Goal: Entertainment & Leisure: Consume media (video, audio)

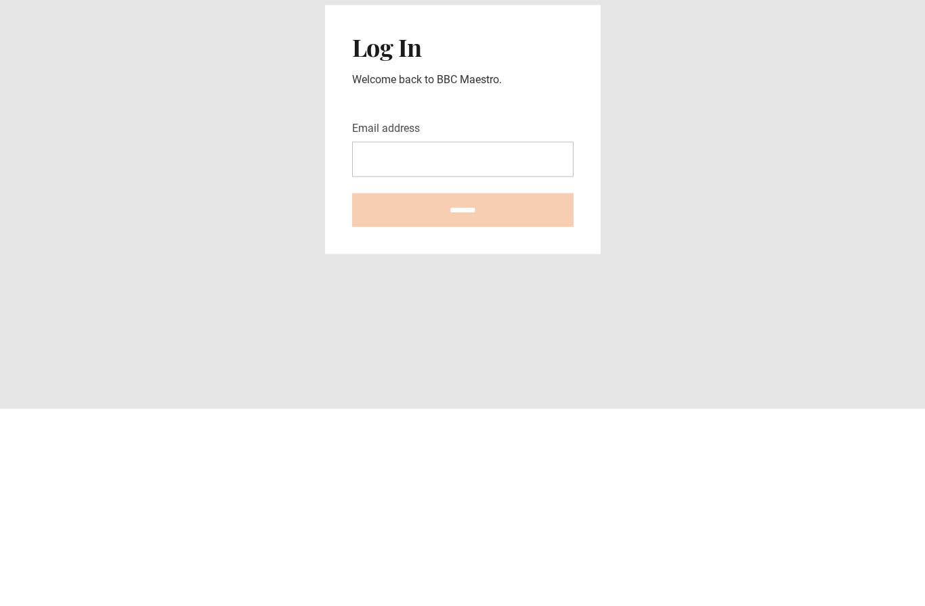
scroll to position [51, 0]
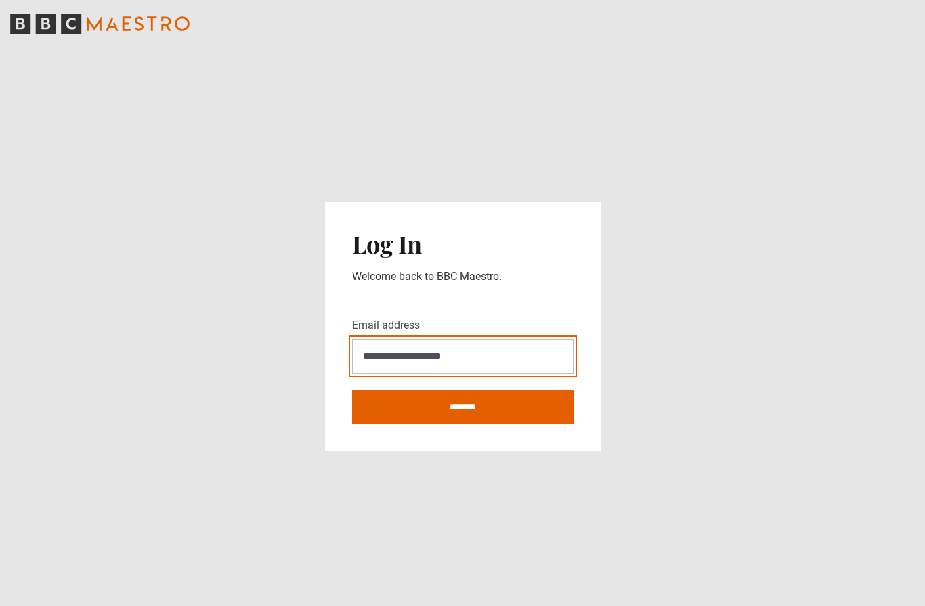
type input "**********"
click at [462, 391] on input "********" at bounding box center [462, 408] width 221 height 34
type input "**********"
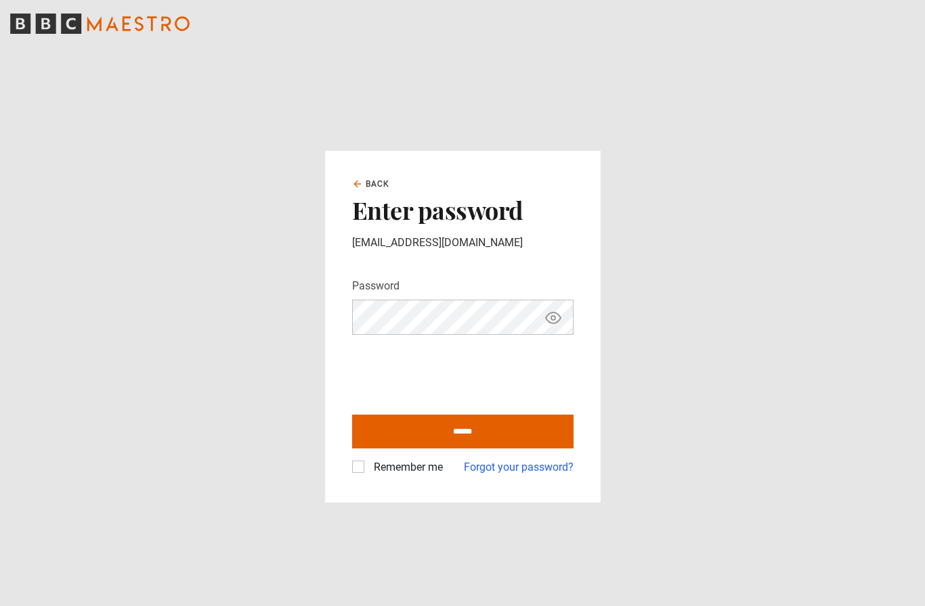
click at [438, 449] on input "******" at bounding box center [462, 432] width 221 height 34
type input "**********"
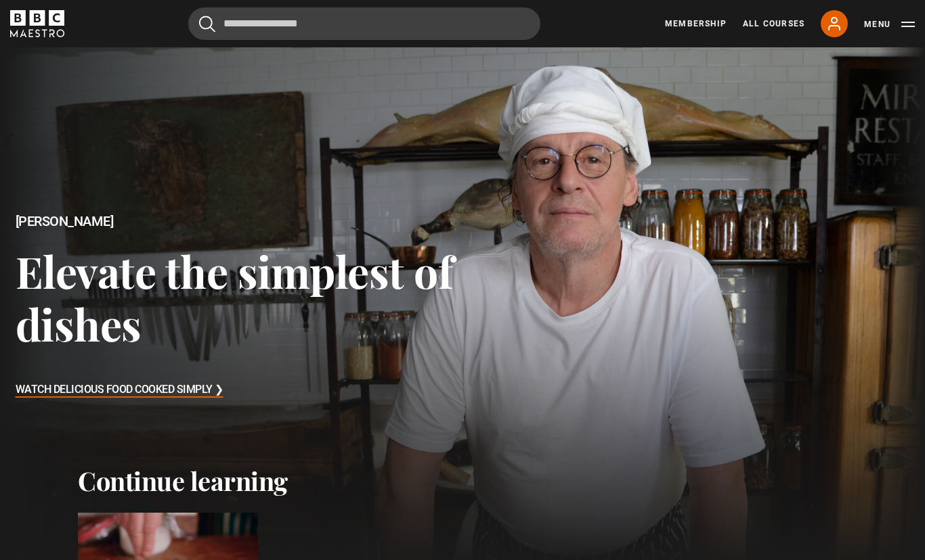
click at [183, 391] on h3 "Watch Delicious Food Cooked Simply ❯" at bounding box center [120, 390] width 208 height 20
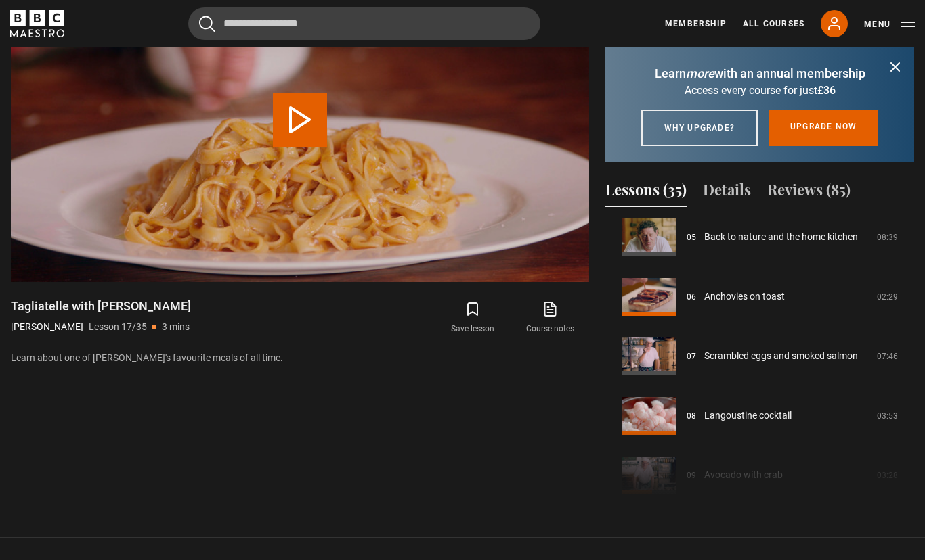
scroll to position [321, 0]
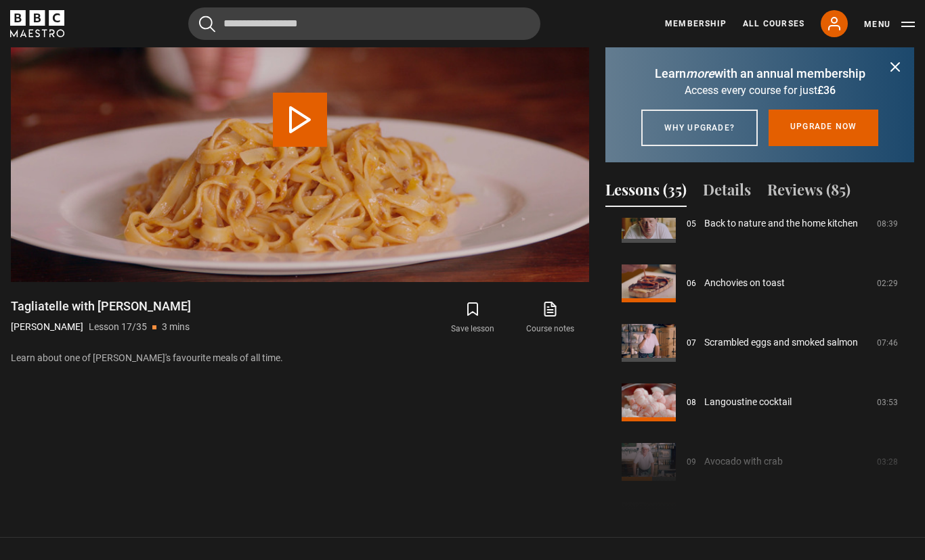
click at [775, 290] on link "Anchovies on toast" at bounding box center [744, 283] width 81 height 14
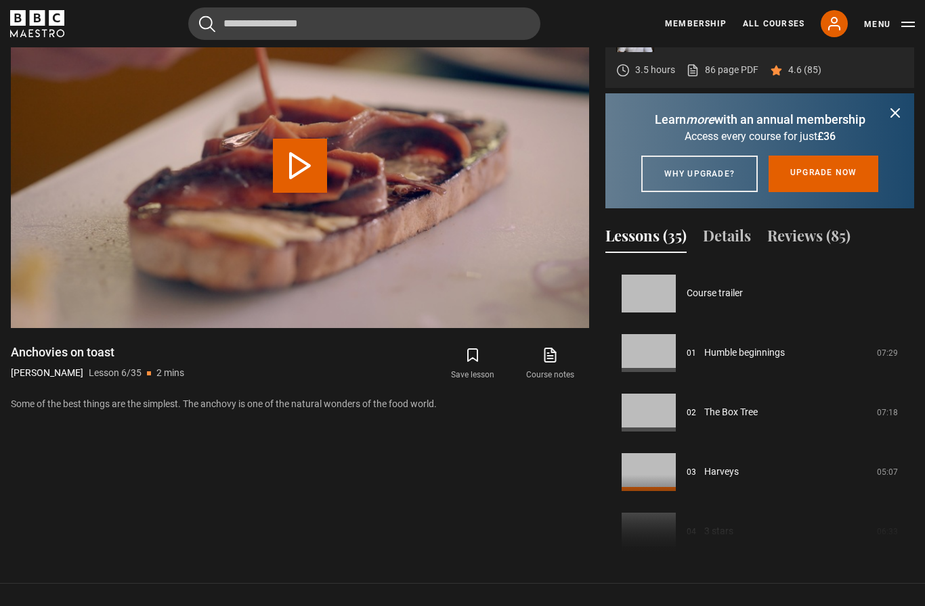
scroll to position [298, 0]
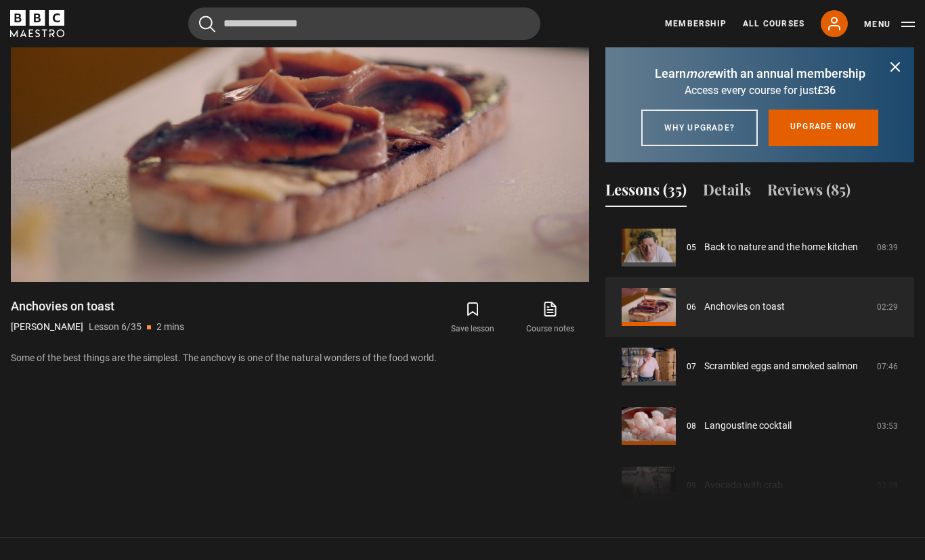
click at [902, 75] on icon "submit" at bounding box center [895, 67] width 16 height 16
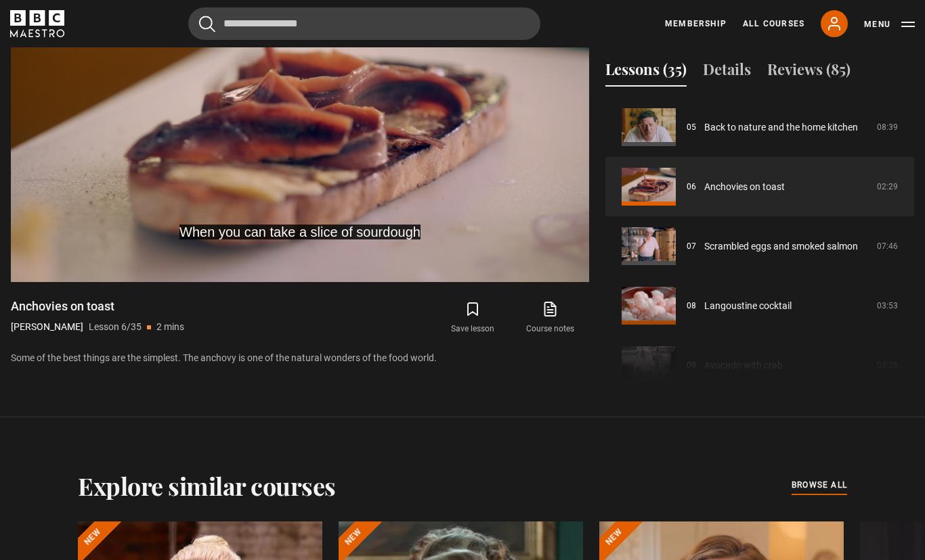
click at [519, 282] on video-js "When you can take a slice of sourdough Video Player is loading. Play Lesson Anc…" at bounding box center [300, 119] width 578 height 325
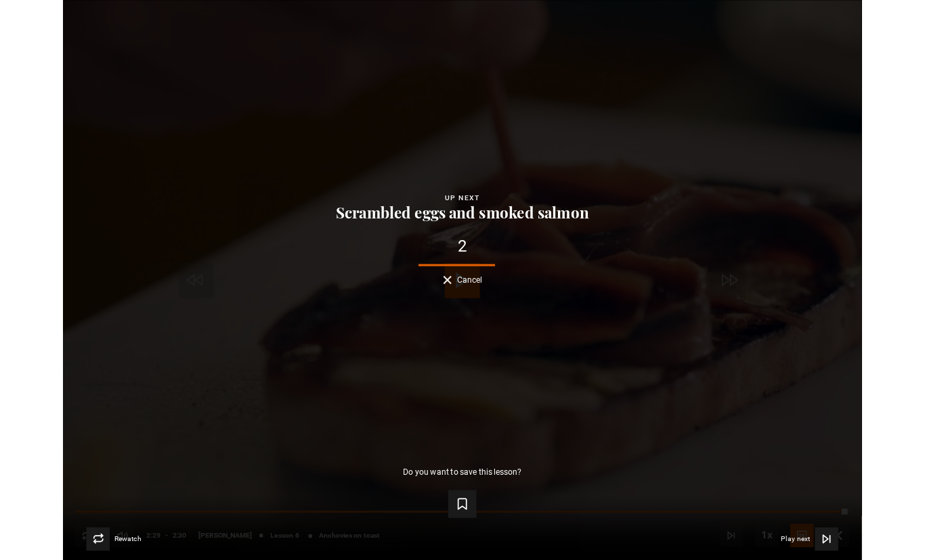
scroll to position [664, 0]
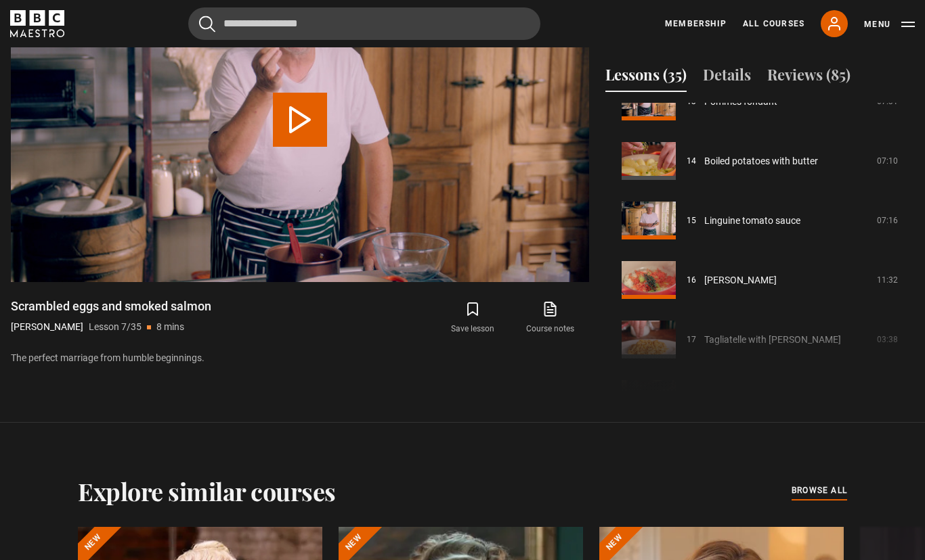
scroll to position [758, 0]
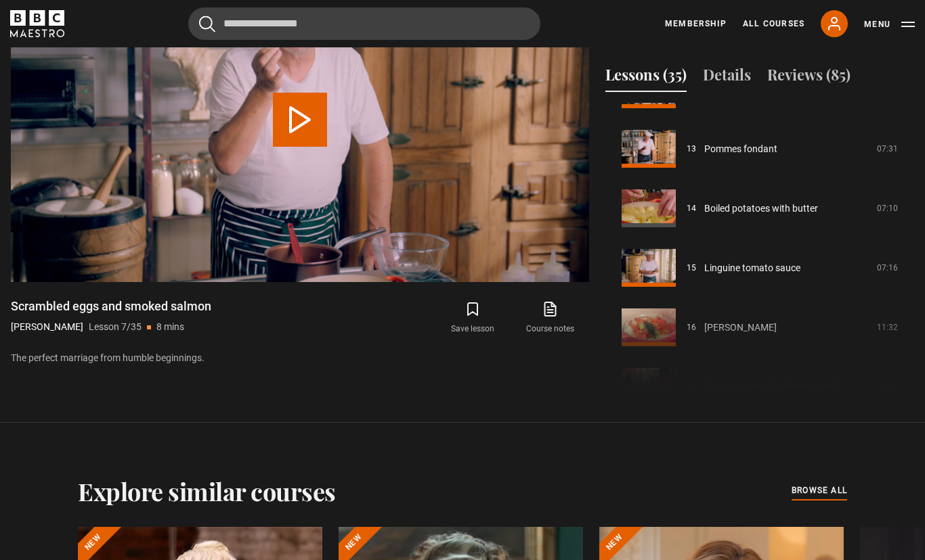
click at [761, 156] on link "Pommes fondant" at bounding box center [740, 149] width 73 height 14
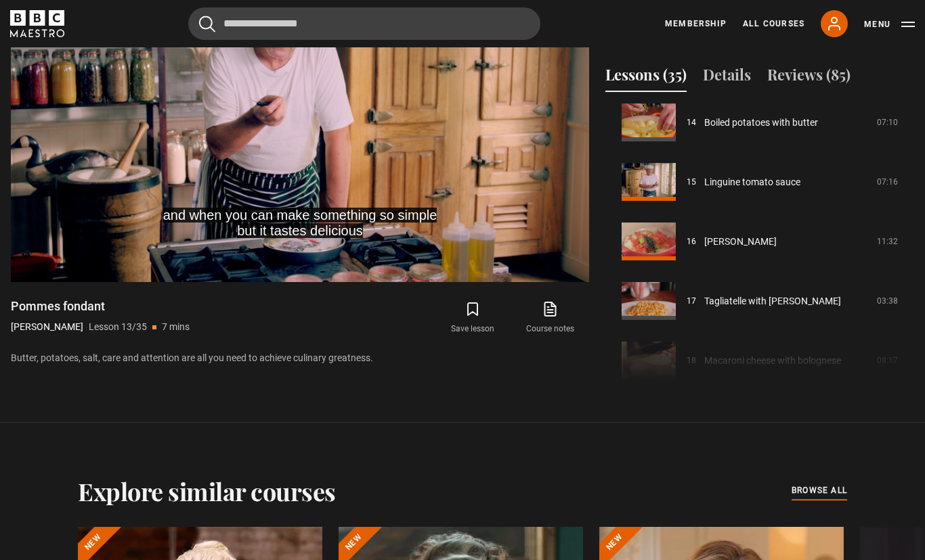
scroll to position [849, 0]
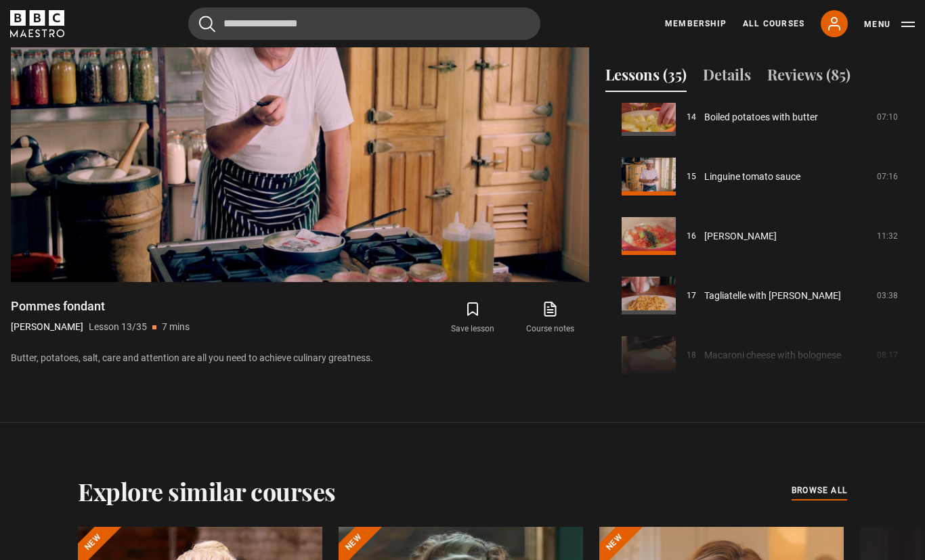
click at [499, 277] on video-js "Video Player is loading. Play Lesson Pommes fondant 10s Skip Back 10 seconds Pa…" at bounding box center [300, 119] width 578 height 325
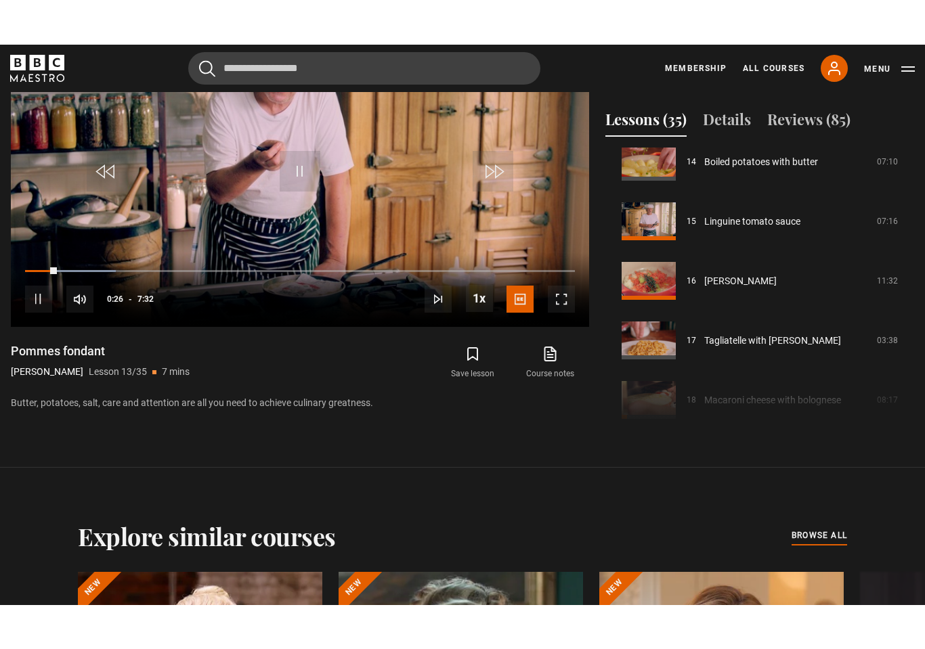
scroll to position [22, 0]
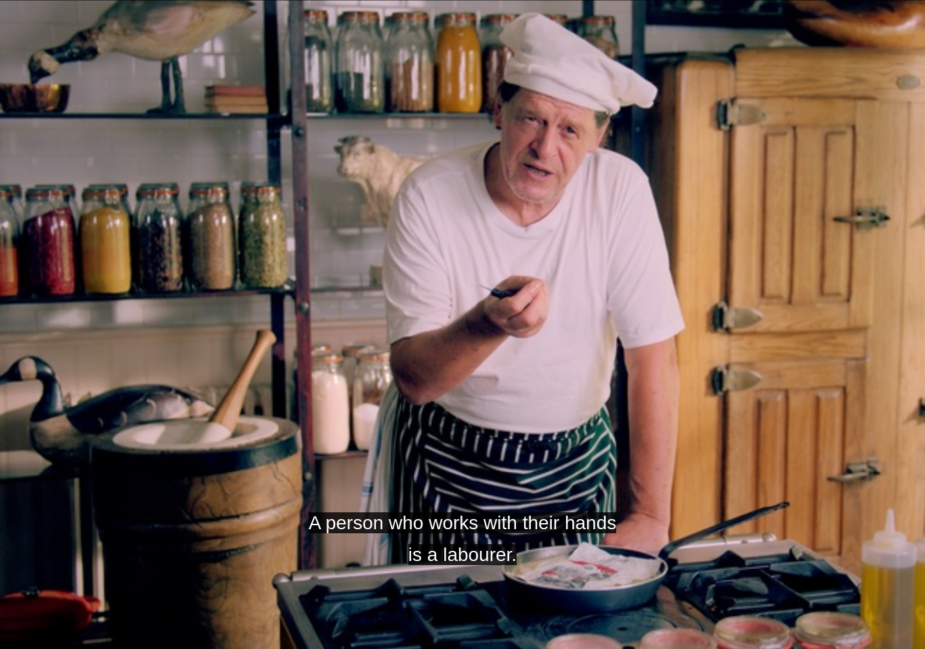
click at [626, 323] on video-js "A person who works with their hands is a labourer. Video Player is loading. Pla…" at bounding box center [462, 324] width 925 height 649
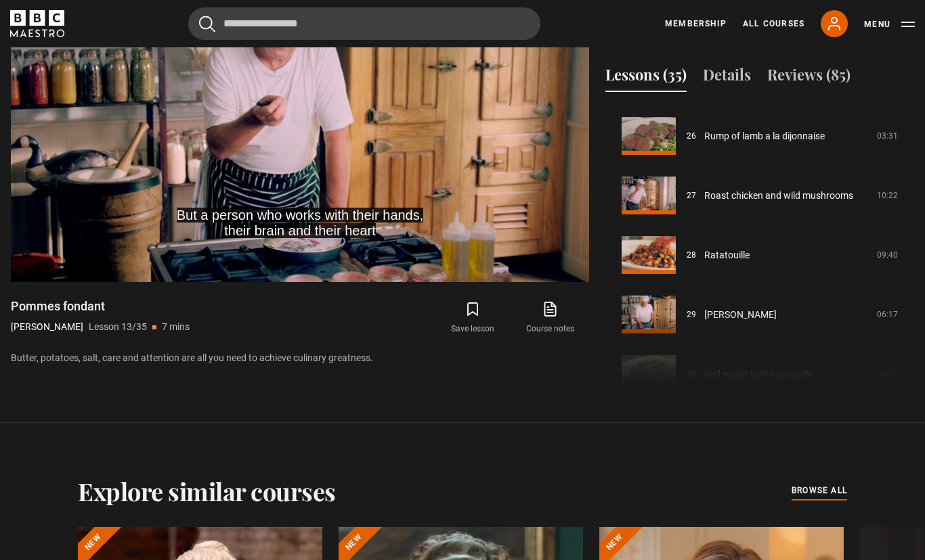
scroll to position [1558, 0]
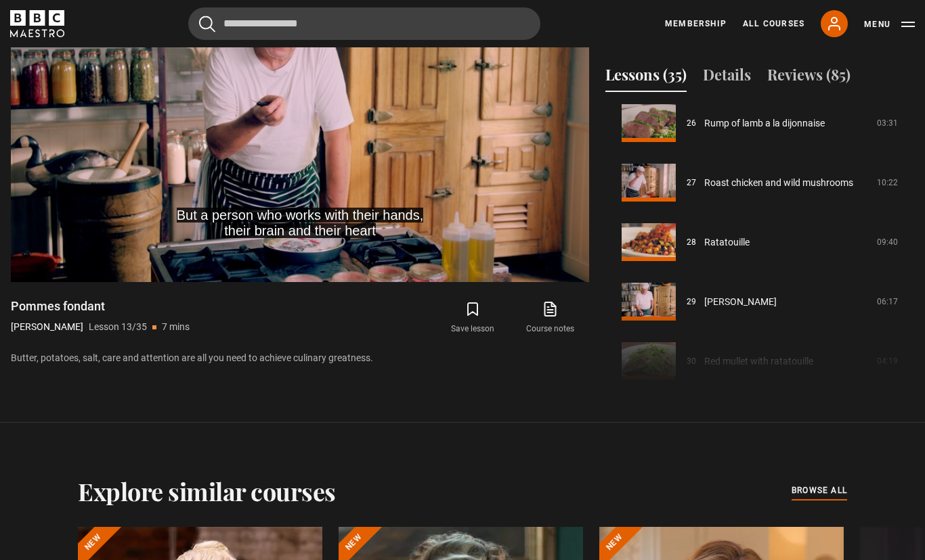
click at [816, 190] on link "Roast chicken and wild mushrooms" at bounding box center [778, 183] width 149 height 14
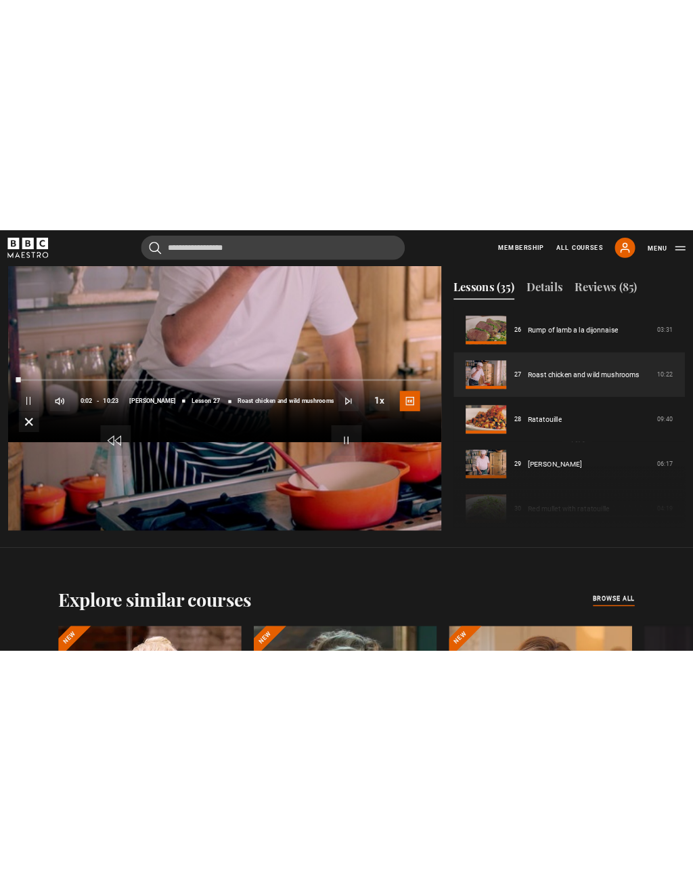
scroll to position [22, 0]
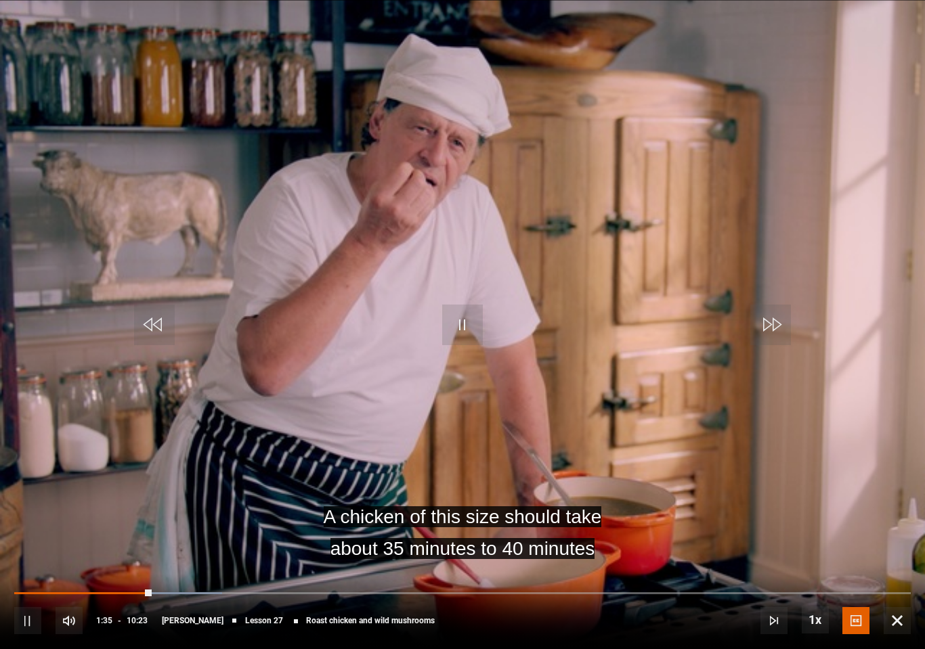
click at [274, 355] on video-js "A chicken of this size should take about 35 minutes to 40 minutes Video Player …" at bounding box center [462, 324] width 925 height 649
click at [495, 223] on video-js "A chicken of this size should take about 35 minutes to 40 minutes Video Player …" at bounding box center [462, 324] width 925 height 649
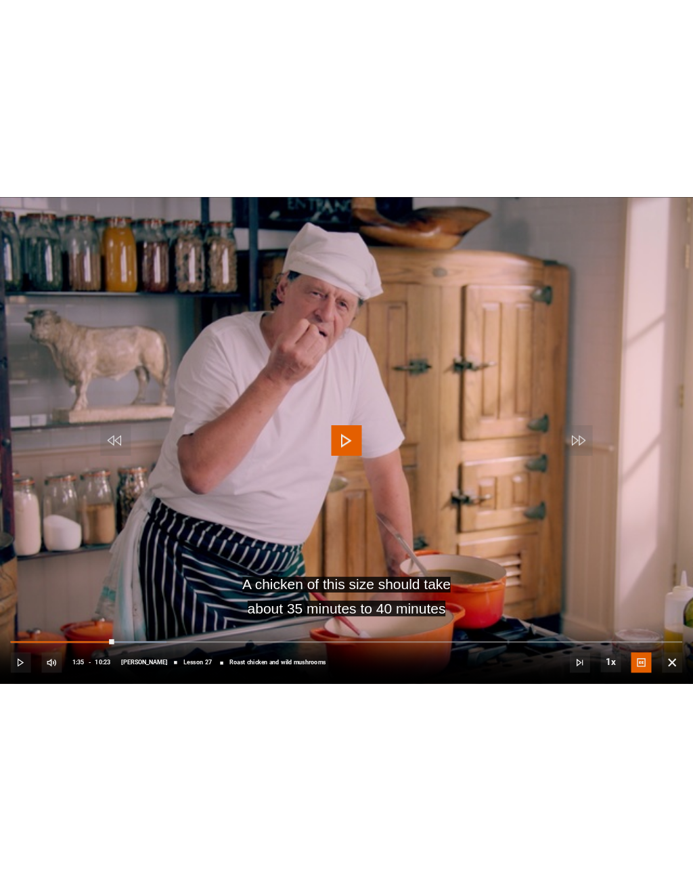
scroll to position [0, 0]
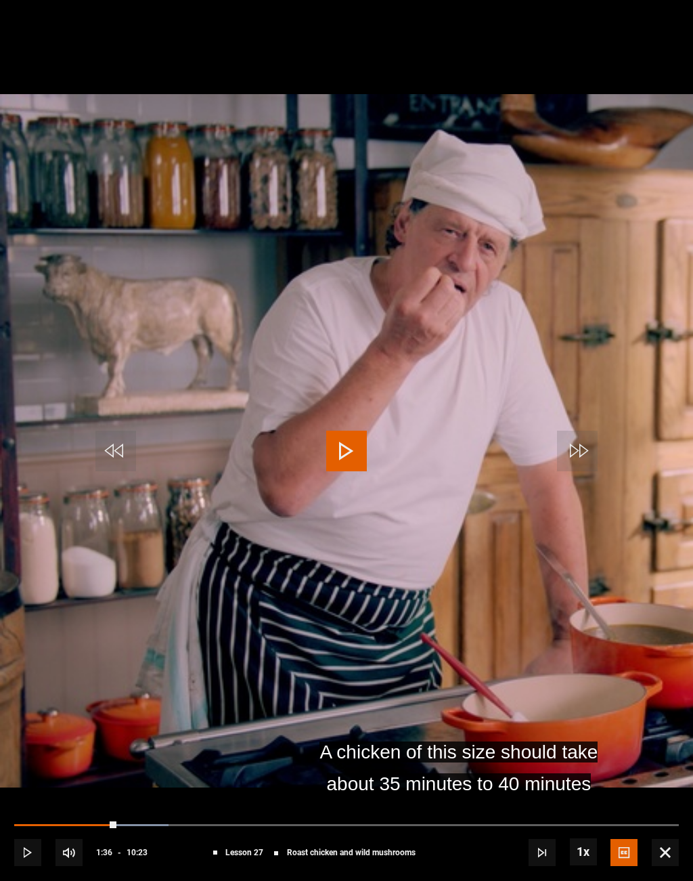
click at [470, 303] on video-js "A chicken of this size should take about 35 minutes to 40 minutes Video Player …" at bounding box center [346, 440] width 693 height 881
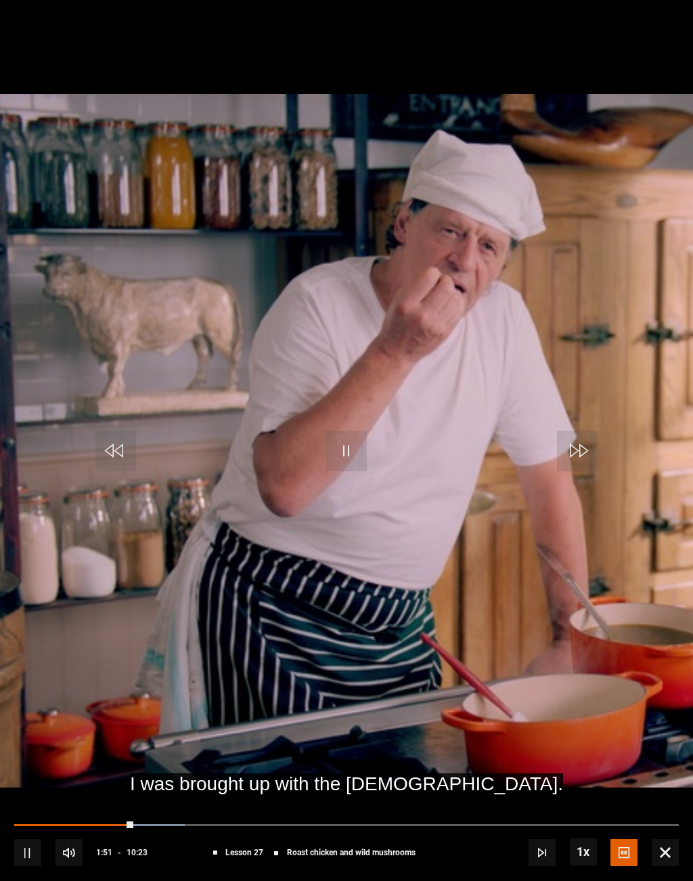
click at [143, 301] on video-js "I was brought up with the [DEMOGRAPHIC_DATA]. Video Player is loading. Play Les…" at bounding box center [346, 440] width 693 height 881
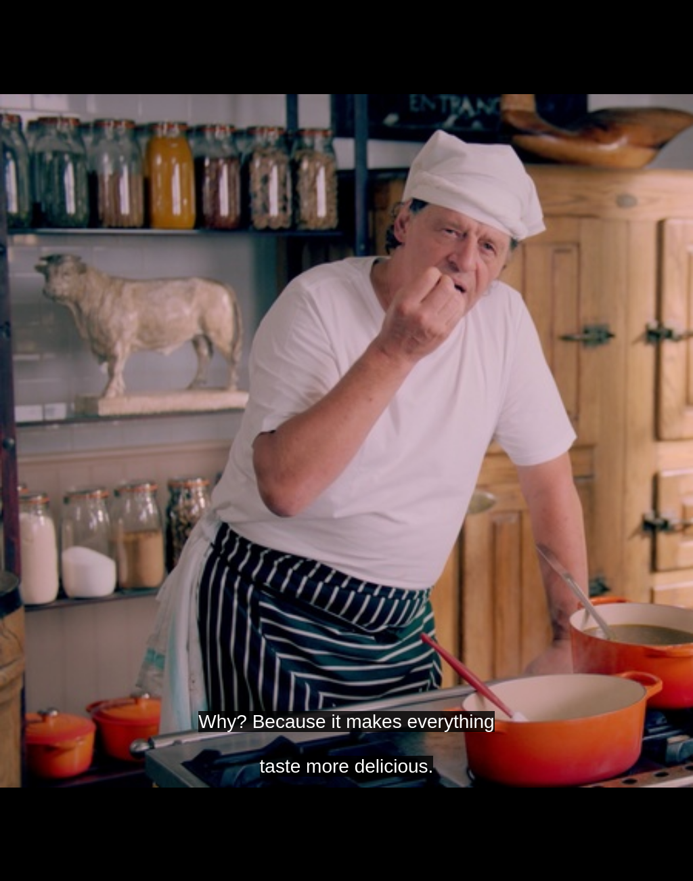
click at [424, 336] on video-js "Why? Because it makes everything taste more delicious. Video Player is loading.…" at bounding box center [346, 440] width 693 height 881
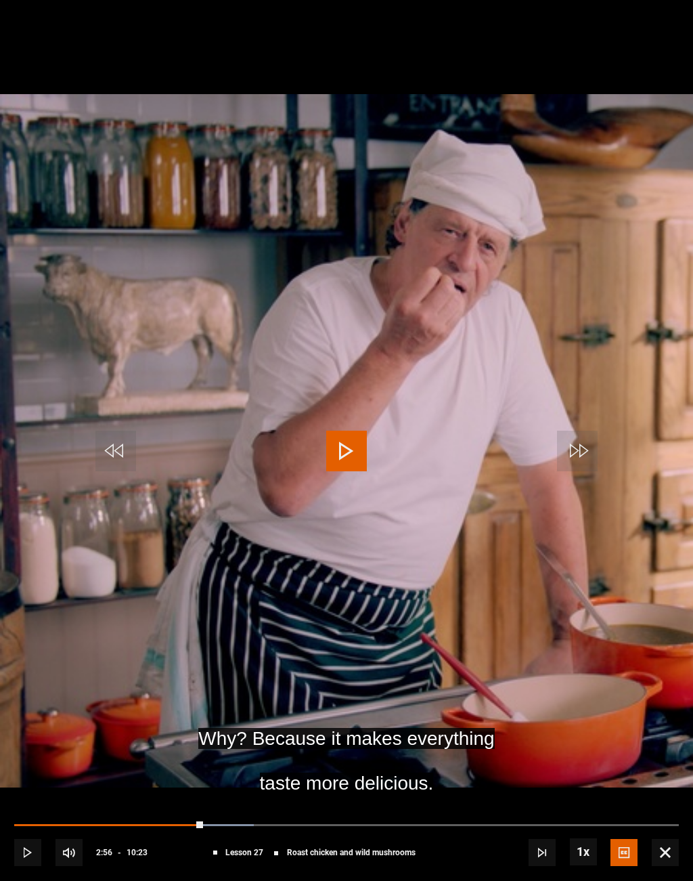
click at [488, 311] on video-js "Why? Because it makes everything taste more delicious. Video Player is loading.…" at bounding box center [346, 440] width 693 height 881
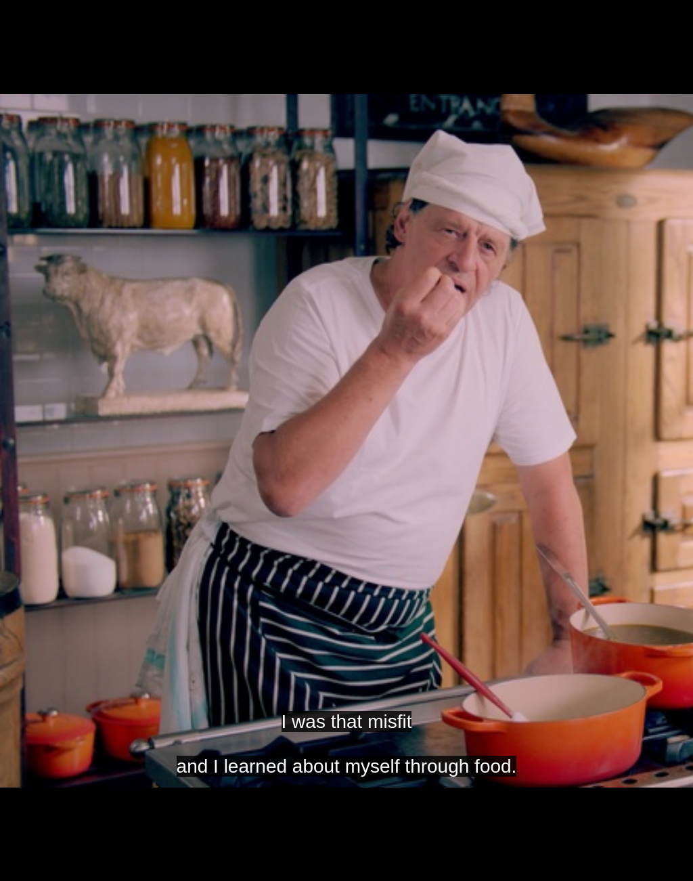
click at [305, 299] on video-js "I was that misfit and I learned about myself through food. Video Player is load…" at bounding box center [346, 440] width 693 height 881
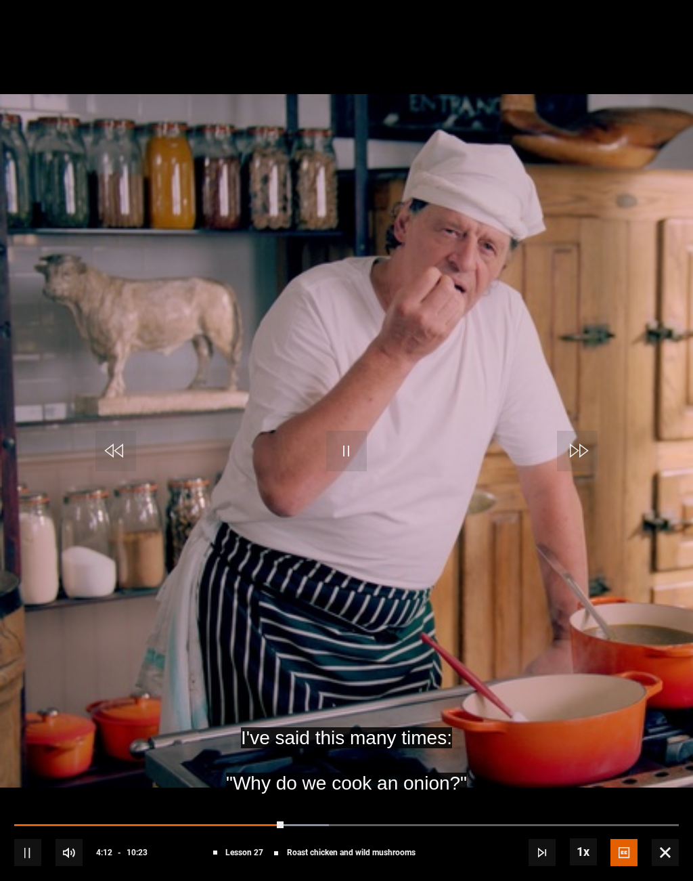
click at [297, 287] on video-js "I've said this many times: "Why do we cook an onion?" Video Player is loading. …" at bounding box center [346, 440] width 693 height 881
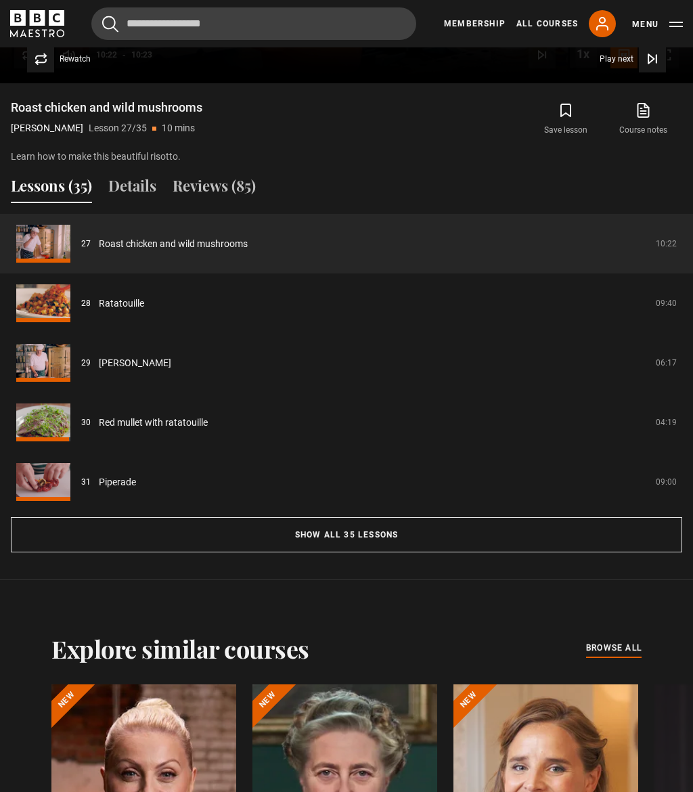
scroll to position [928, 0]
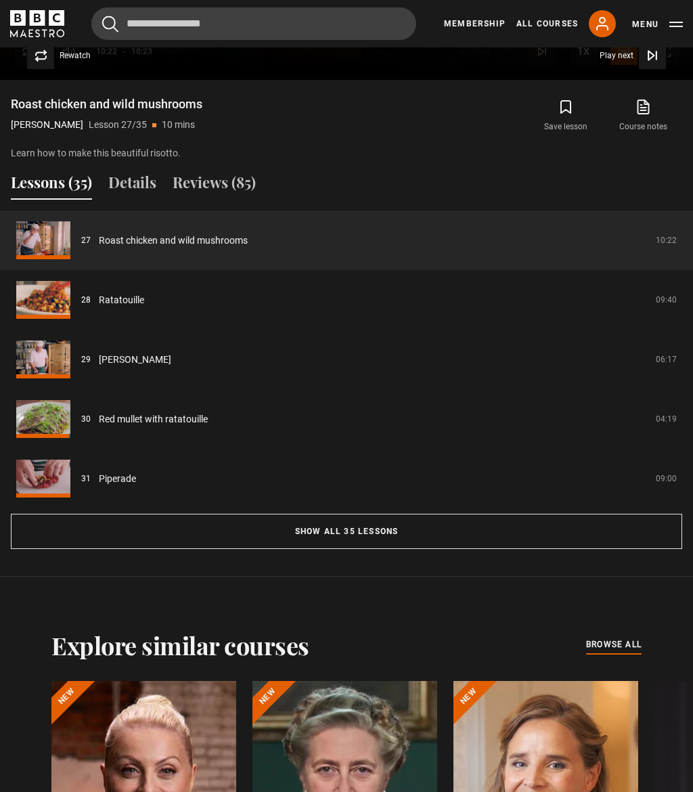
click at [474, 549] on button "Show all 35 lessons" at bounding box center [346, 531] width 671 height 35
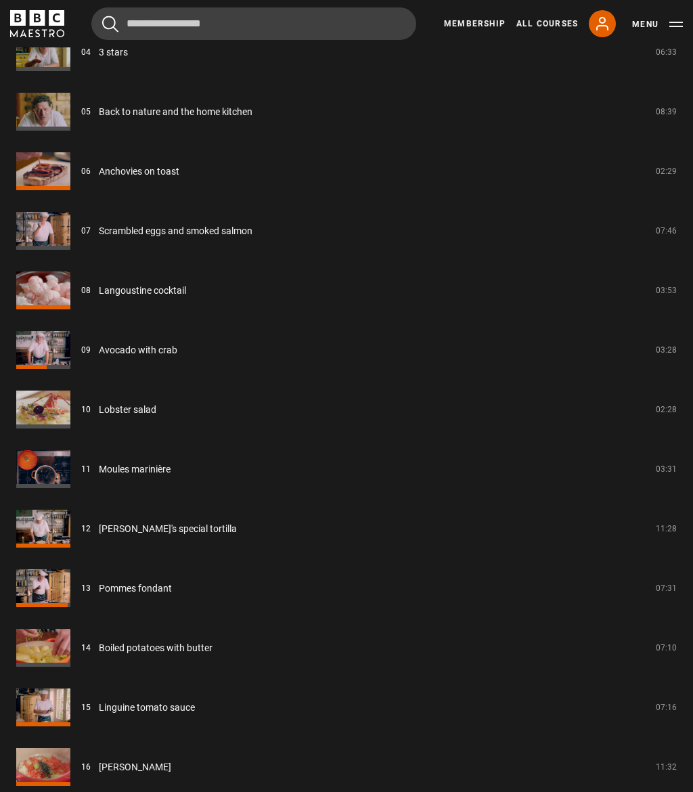
scroll to position [1355, 0]
